Goal: Task Accomplishment & Management: Manage account settings

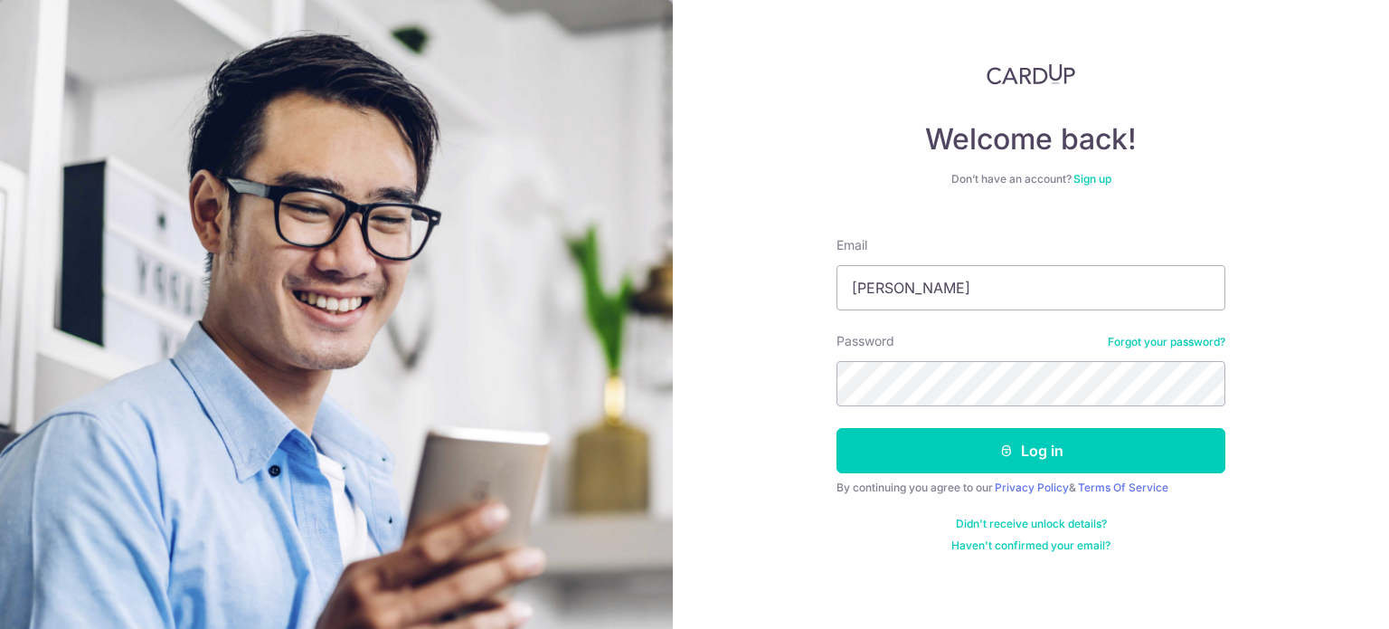
type input "[EMAIL_ADDRESS][DOMAIN_NAME]"
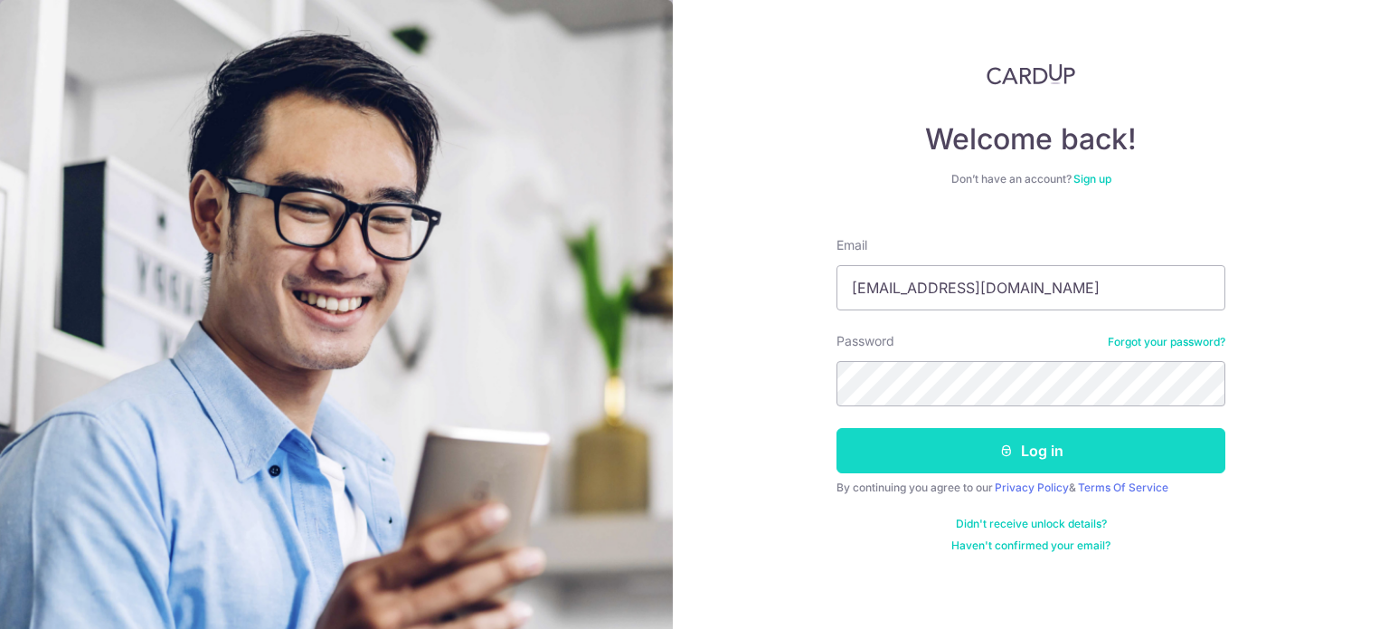
click at [875, 450] on button "Log in" at bounding box center [1031, 450] width 389 height 45
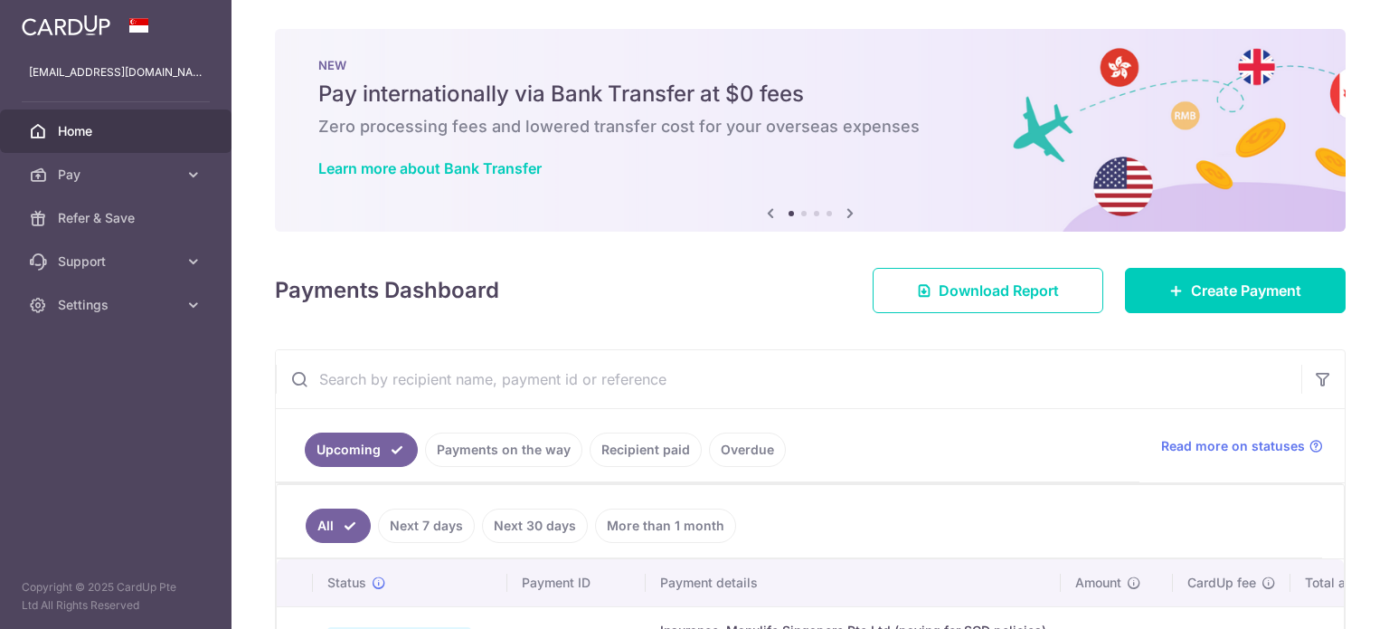
scroll to position [137, 0]
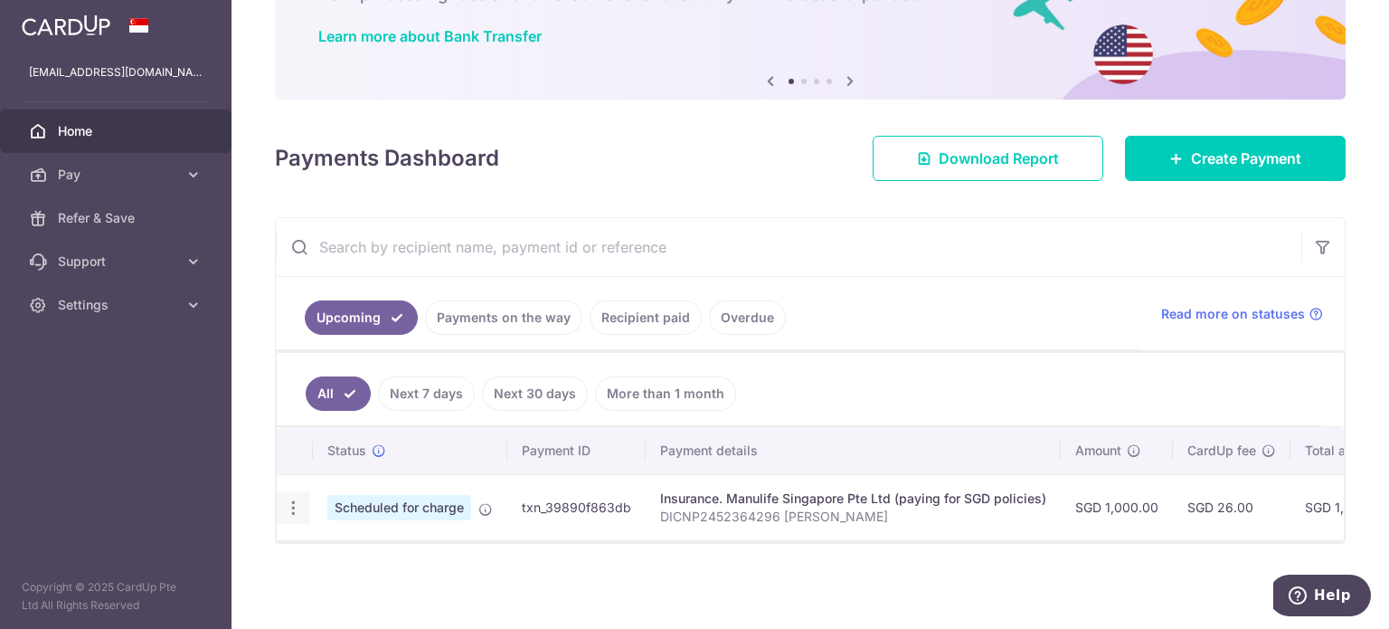
click at [293, 502] on icon "button" at bounding box center [293, 507] width 19 height 19
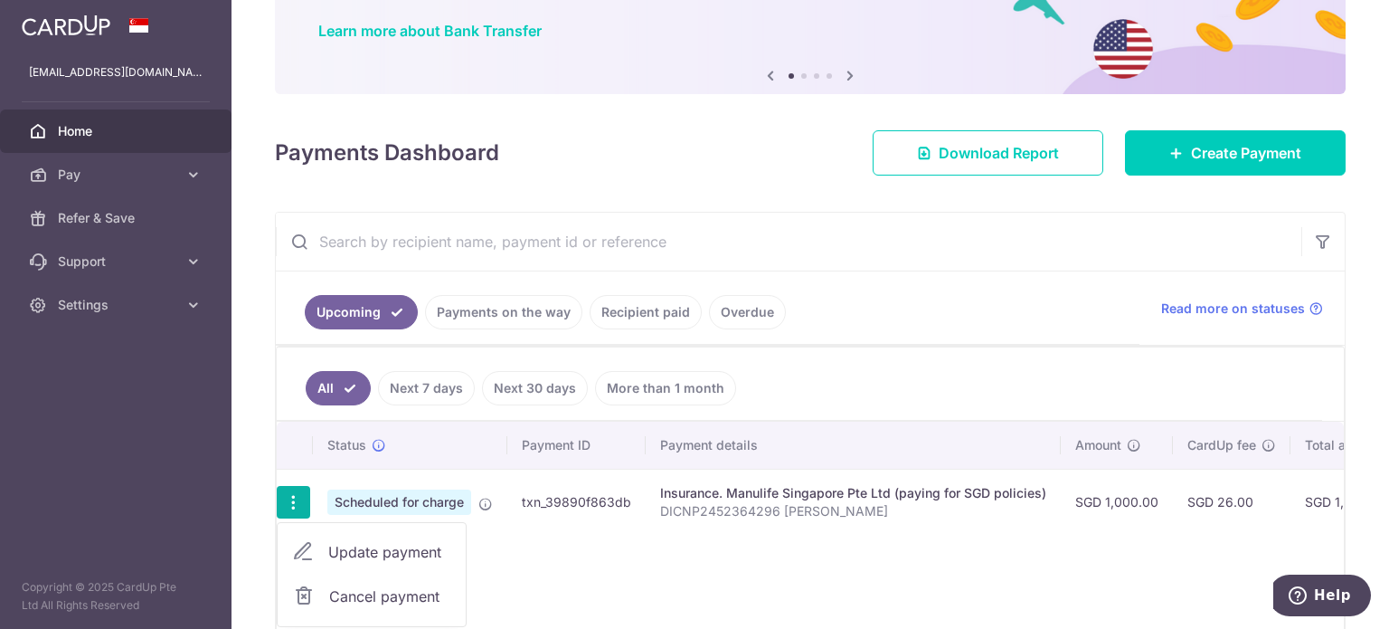
click at [374, 554] on span "Update payment" at bounding box center [389, 552] width 123 height 22
radio input "true"
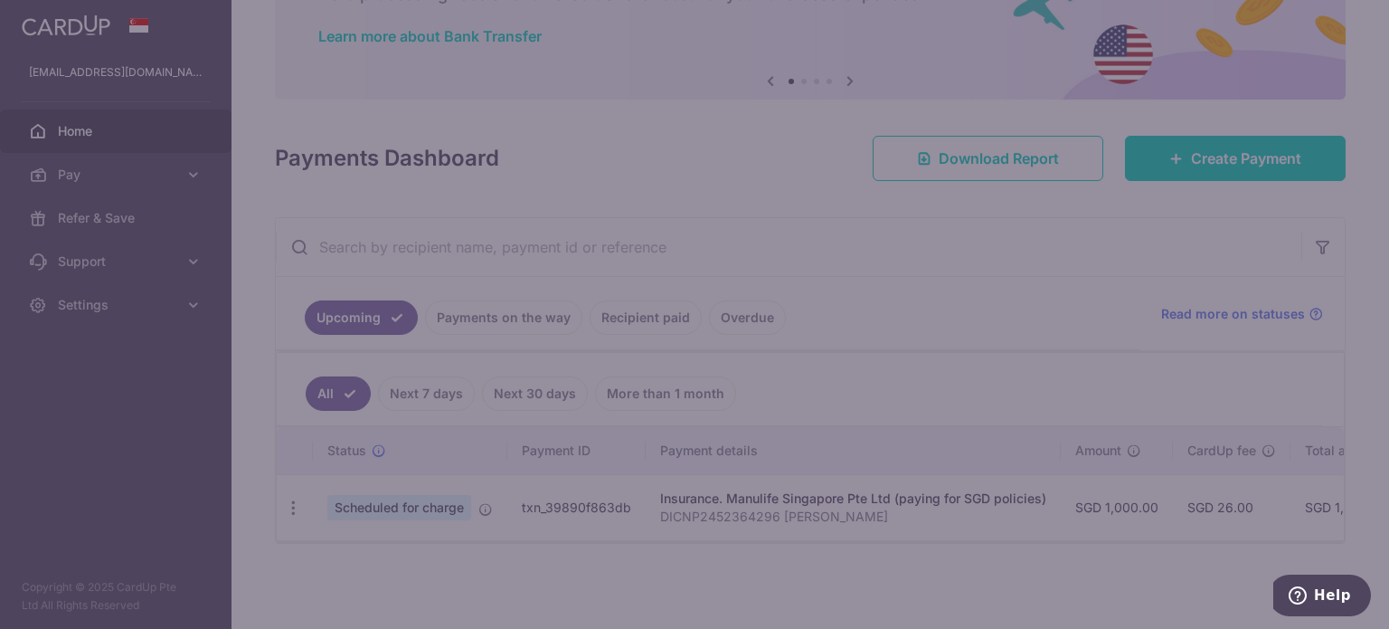
type input "1,000.00"
type input "15/10/2025"
type input "DICNP2452364296 Zhang Sien Grace"
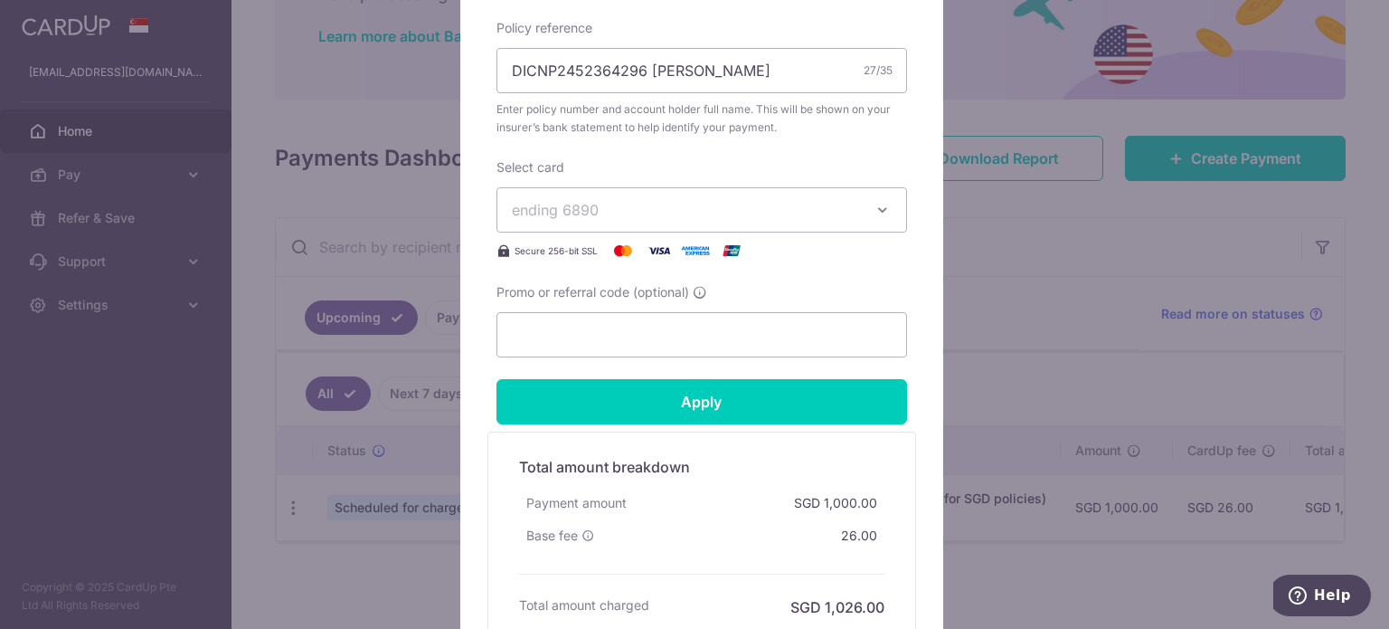
scroll to position [654, 0]
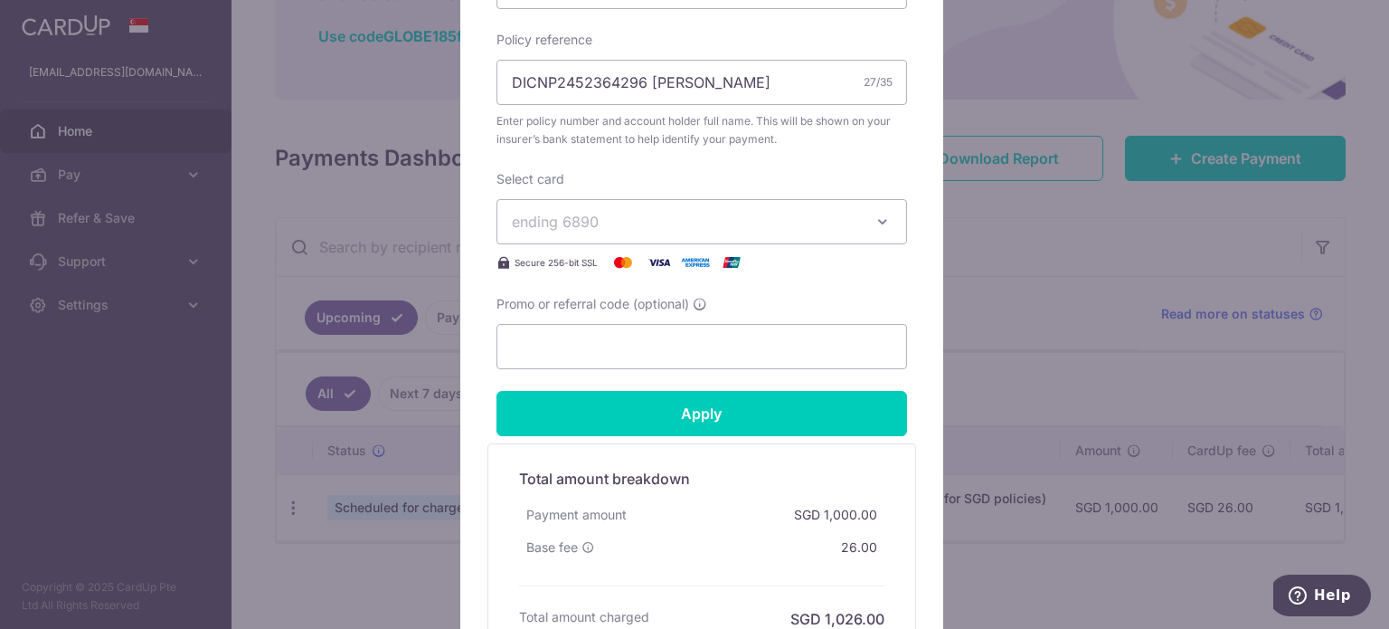
click at [565, 216] on span "ending 6890" at bounding box center [555, 222] width 87 height 18
click at [480, 184] on div "Edit payment By clicking apply, you will make changes to all payments to Manuli…" at bounding box center [701, 79] width 483 height 1204
click at [529, 344] on input "Promo or referral code (optional)" at bounding box center [702, 346] width 411 height 45
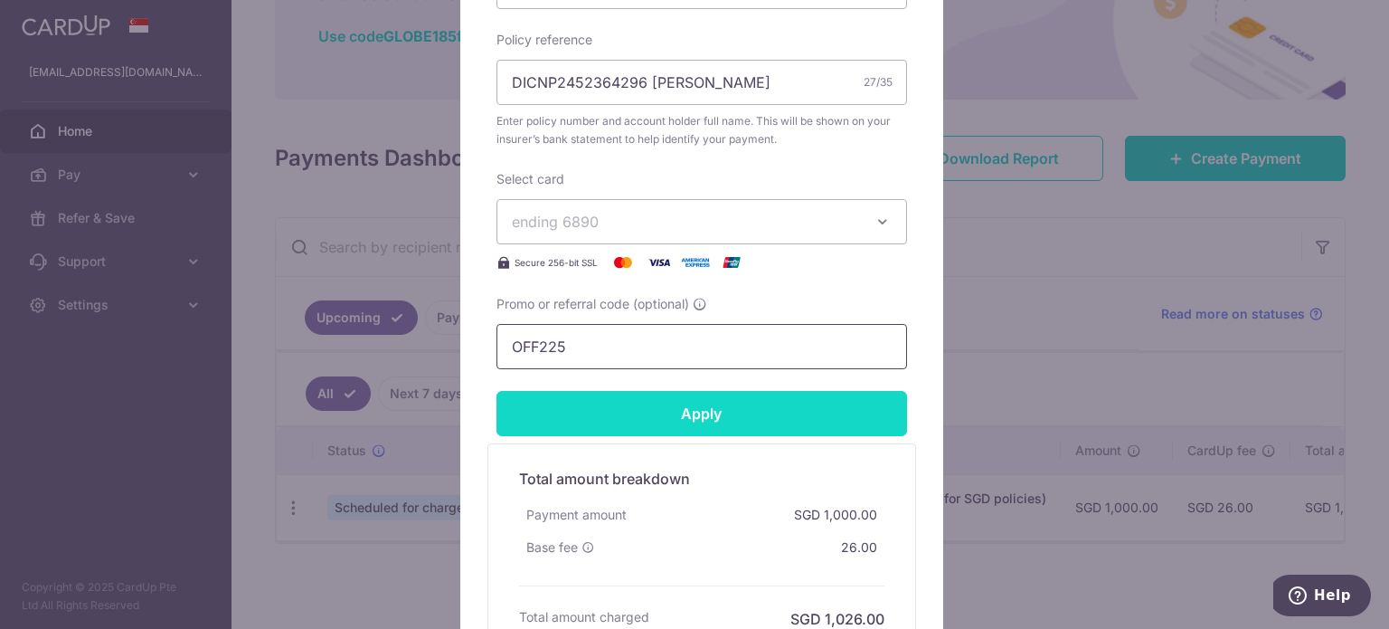
type input "OFF225"
click at [677, 412] on input "Apply" at bounding box center [702, 413] width 411 height 45
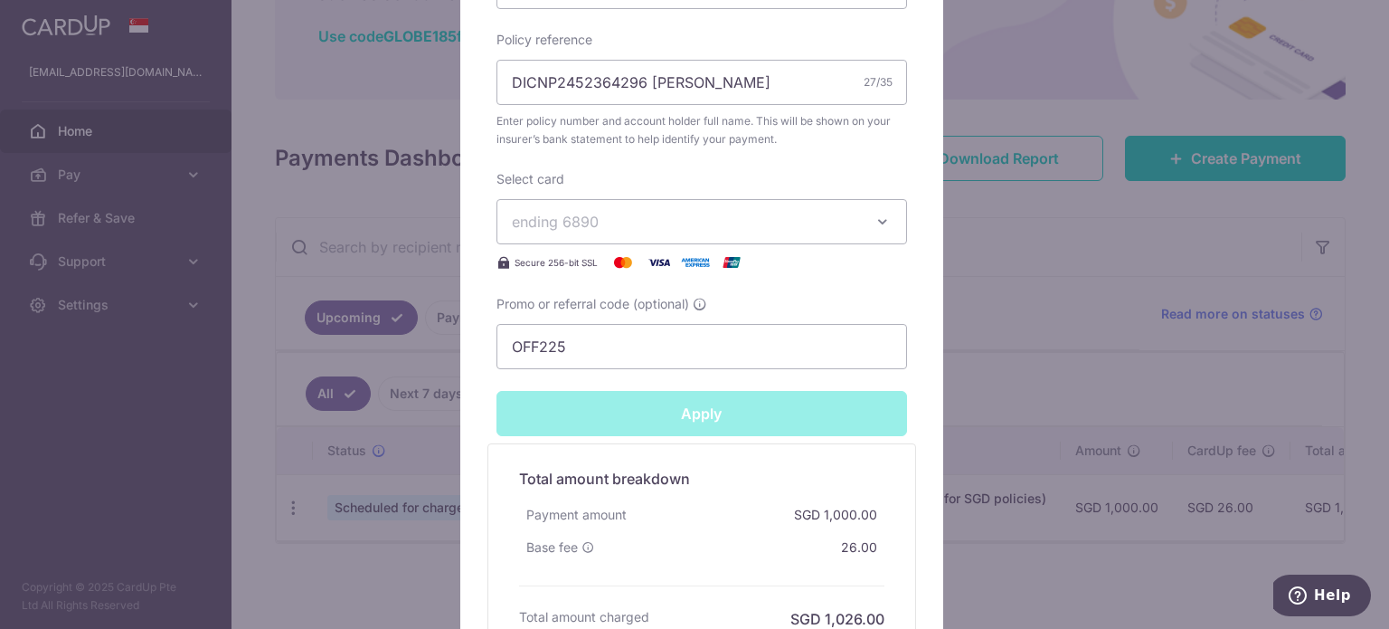
type input "Successfully Applied"
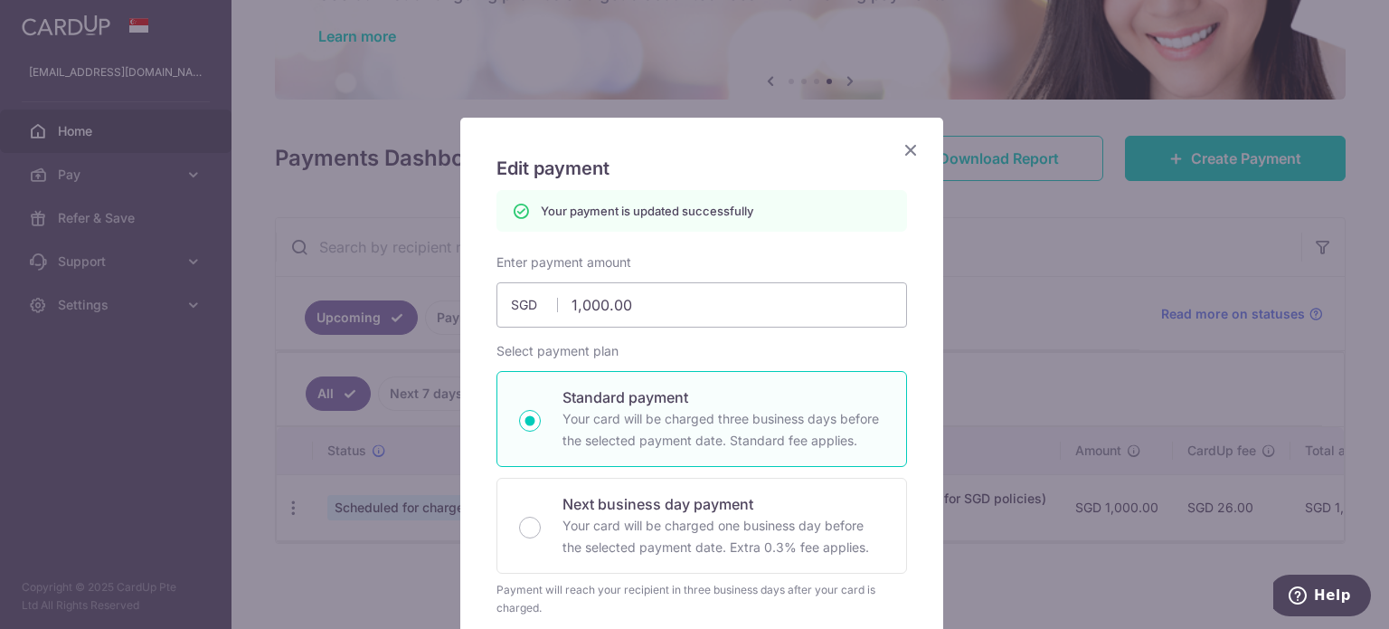
scroll to position [0, 0]
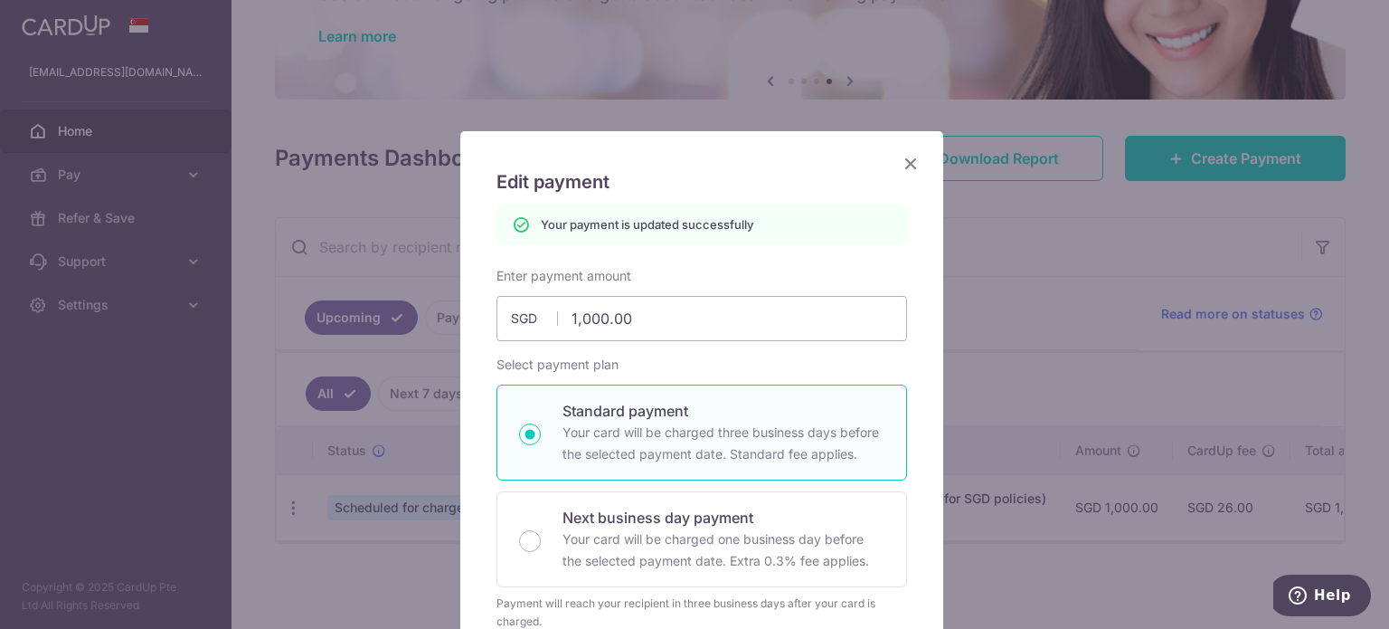
click at [904, 162] on icon "Close" at bounding box center [911, 163] width 22 height 23
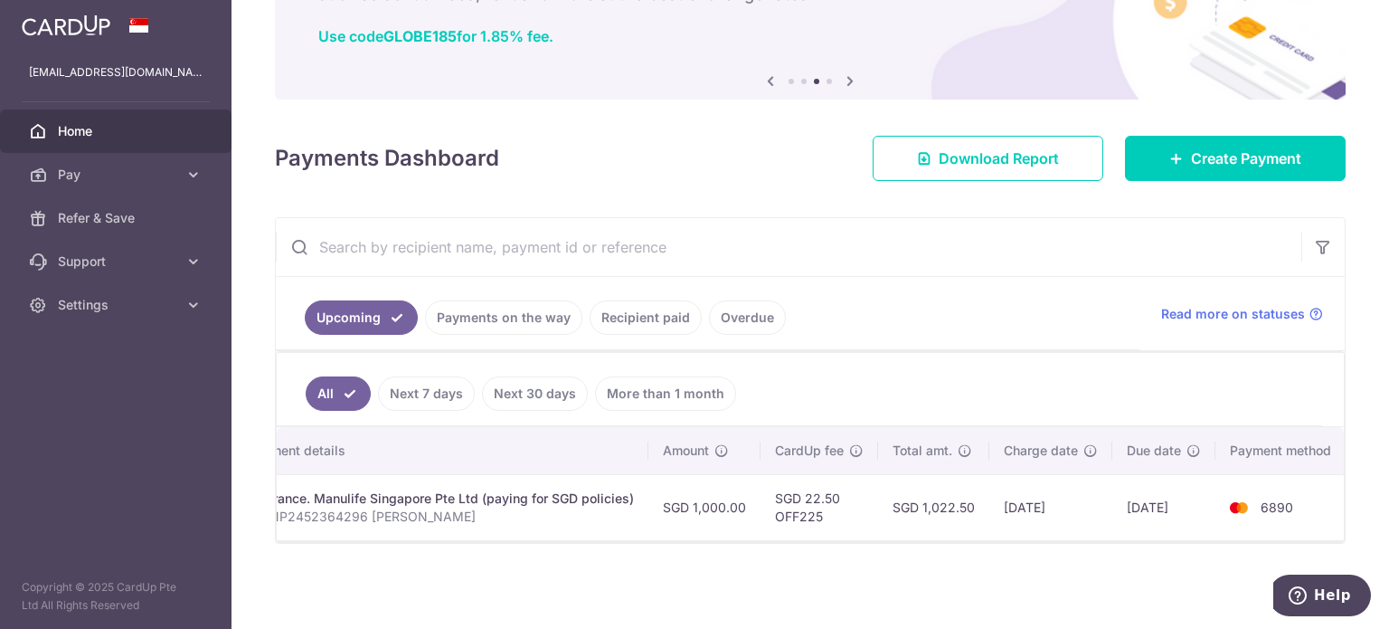
scroll to position [0, 417]
click at [1227, 305] on span "Read more on statuses" at bounding box center [1233, 314] width 144 height 18
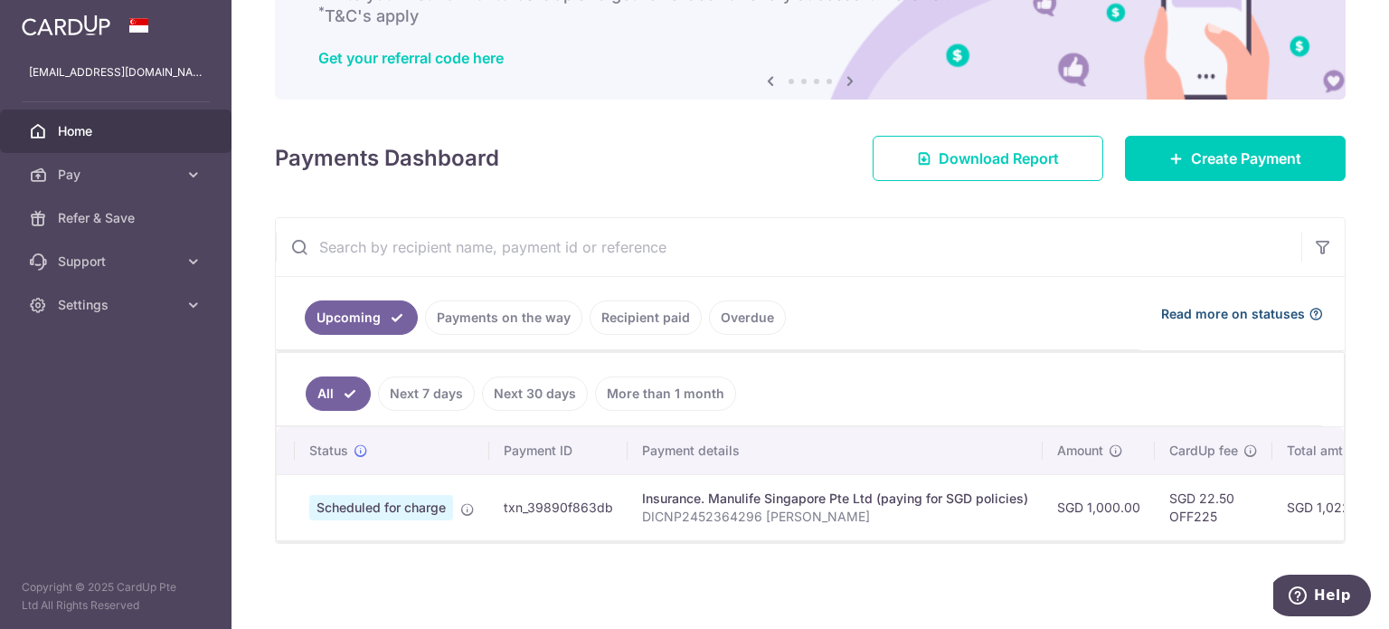
scroll to position [0, 0]
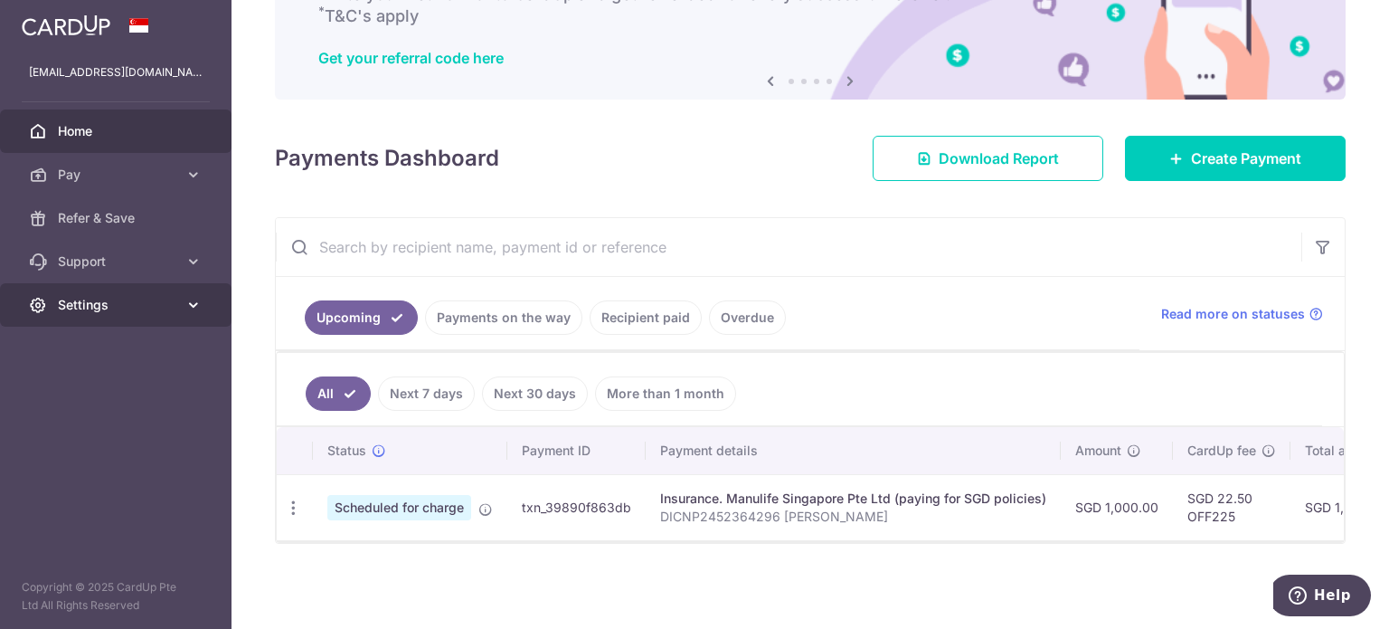
click at [116, 306] on span "Settings" at bounding box center [117, 305] width 119 height 18
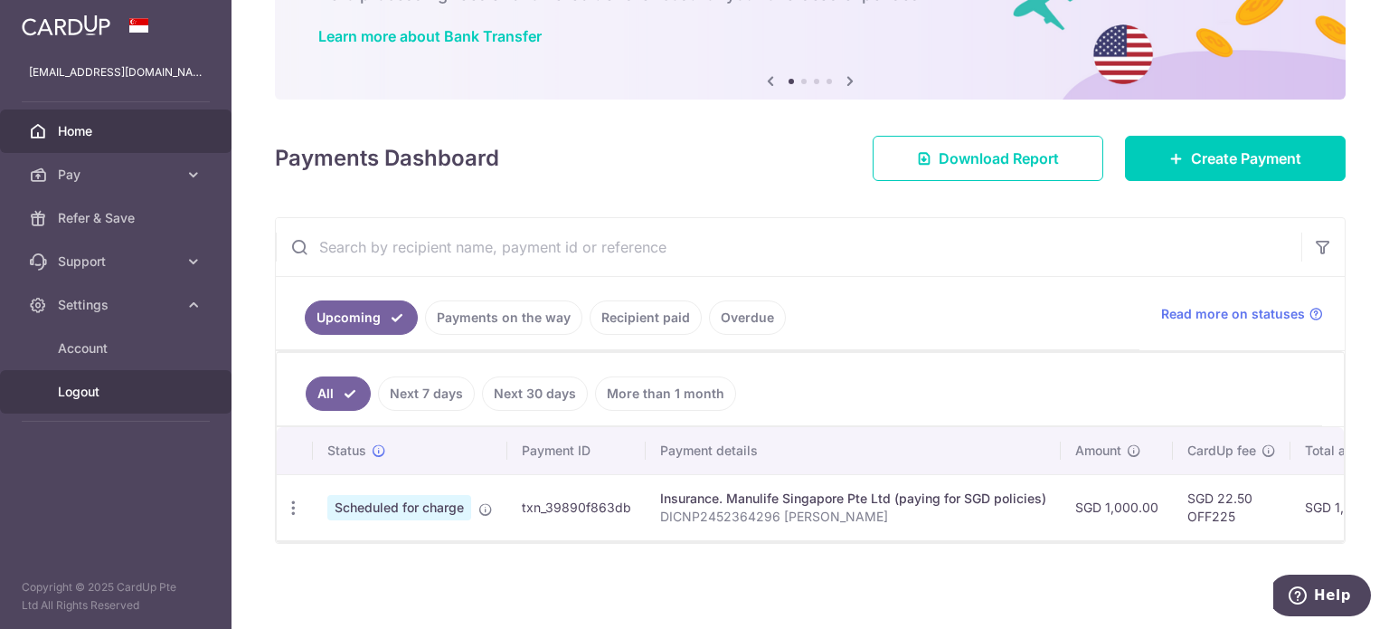
click at [104, 404] on link "Logout" at bounding box center [116, 391] width 232 height 43
